Goal: Task Accomplishment & Management: Manage account settings

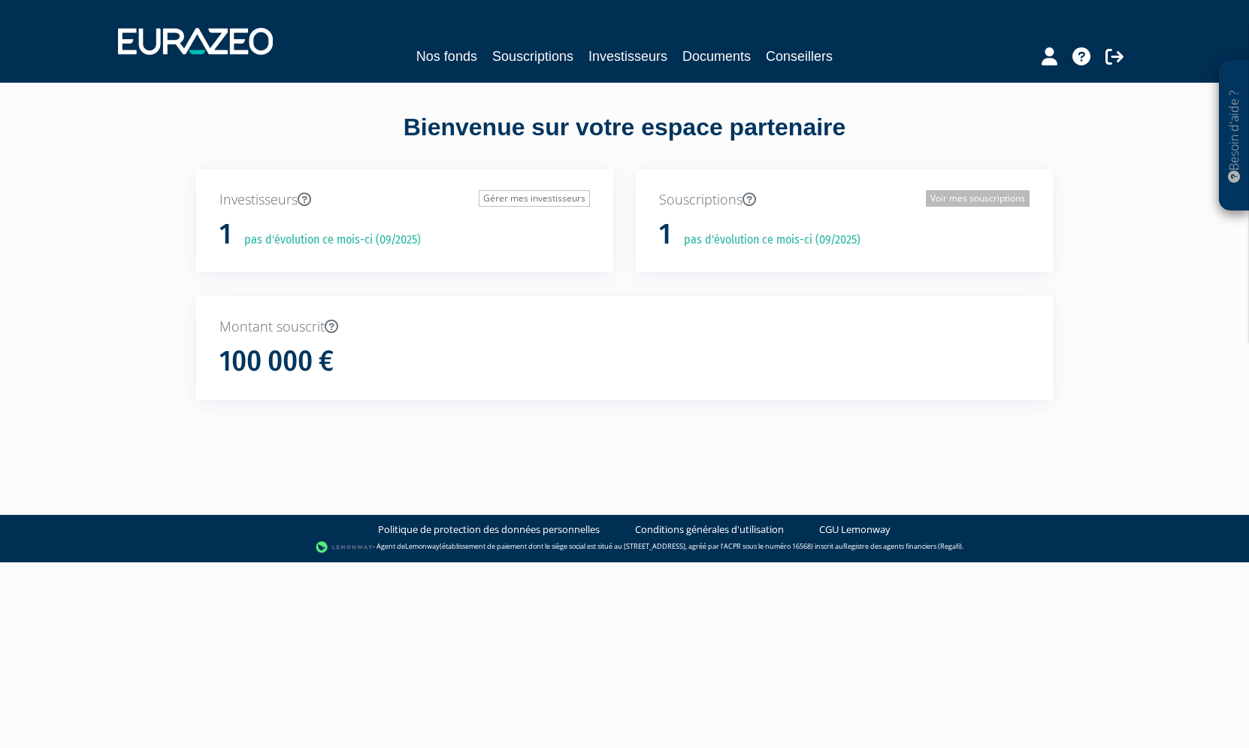
click at [987, 198] on link "Voir mes souscriptions" at bounding box center [978, 198] width 104 height 17
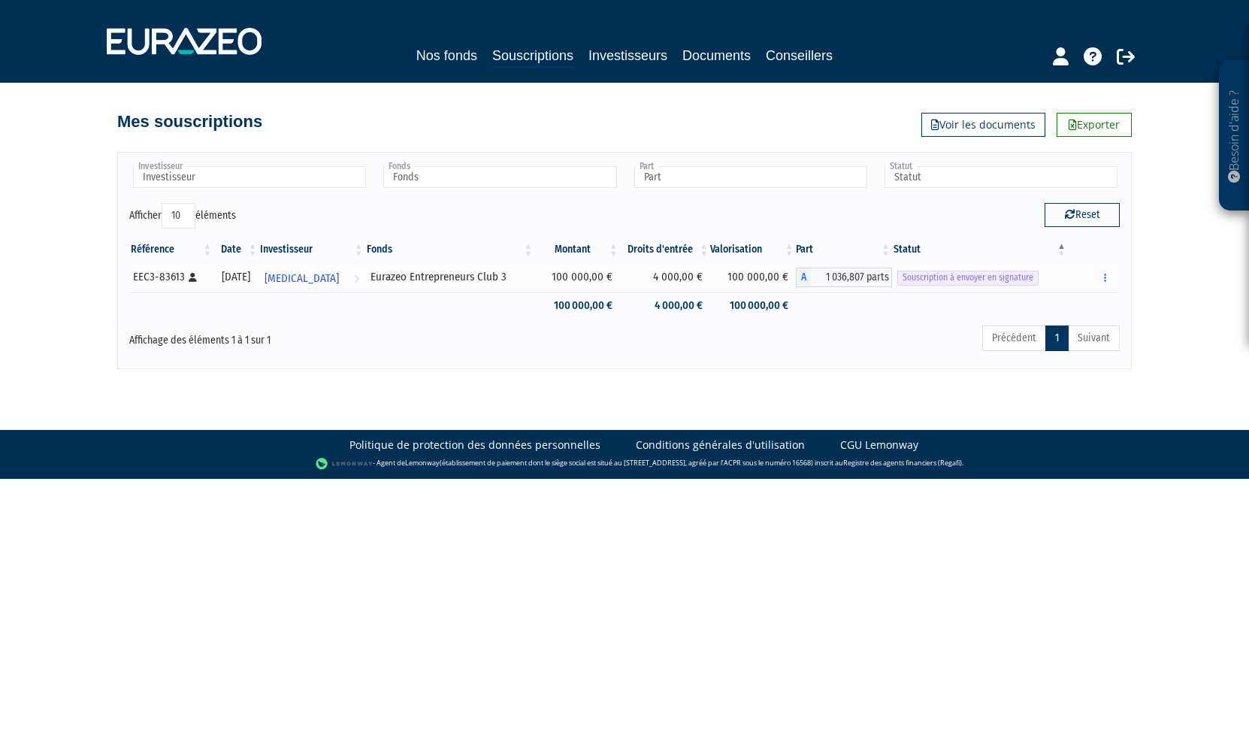
click at [950, 281] on span "Souscription à envoyer en signature" at bounding box center [967, 278] width 141 height 14
click at [1102, 276] on button "button" at bounding box center [1105, 277] width 18 height 19
click at [1072, 304] on link "Envoyer à signer" at bounding box center [1067, 304] width 86 height 25
click at [1107, 276] on button "button" at bounding box center [1105, 277] width 18 height 19
click at [1075, 304] on link "Envoyer à signer" at bounding box center [1067, 304] width 86 height 25
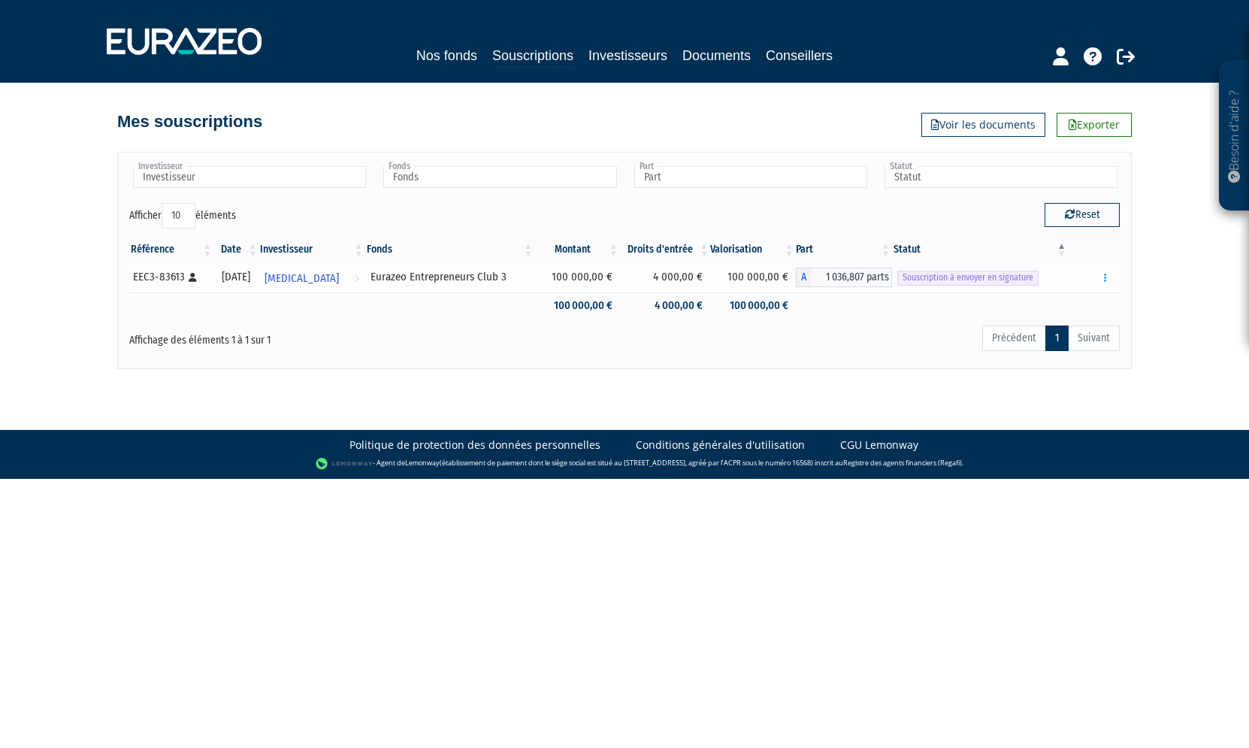
click at [922, 276] on span "Souscription à envoyer en signature" at bounding box center [967, 278] width 141 height 14
click at [1109, 277] on button "button" at bounding box center [1105, 277] width 18 height 19
